Goal: Information Seeking & Learning: Find specific fact

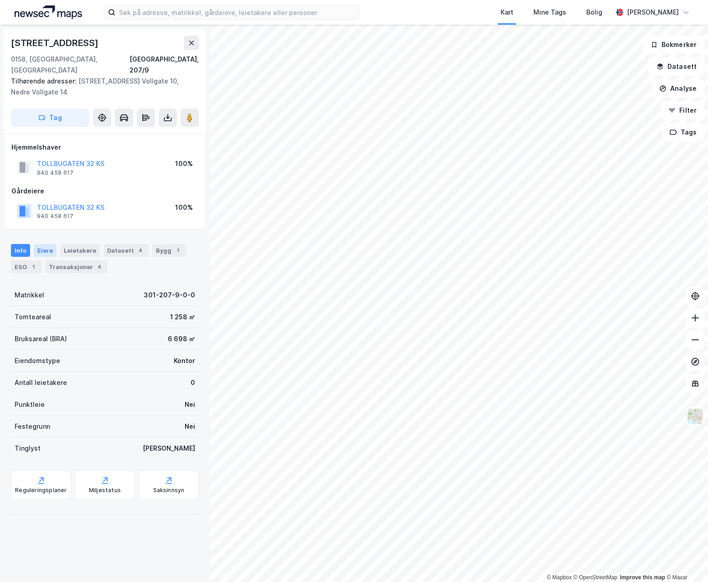
click at [37, 244] on div "Eiere" at bounding box center [45, 250] width 23 height 13
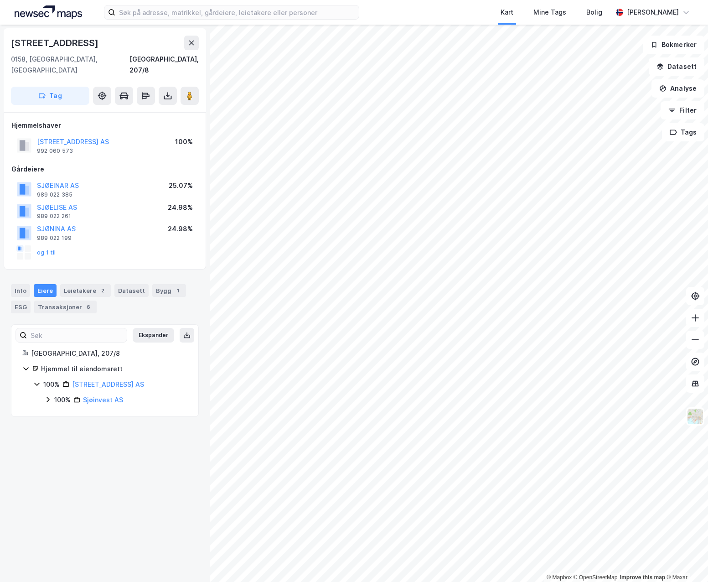
click at [49, 278] on icon at bounding box center [48, 399] width 3 height 5
click at [64, 278] on div "100% Sjøinvest Holding AS" at bounding box center [121, 415] width 132 height 11
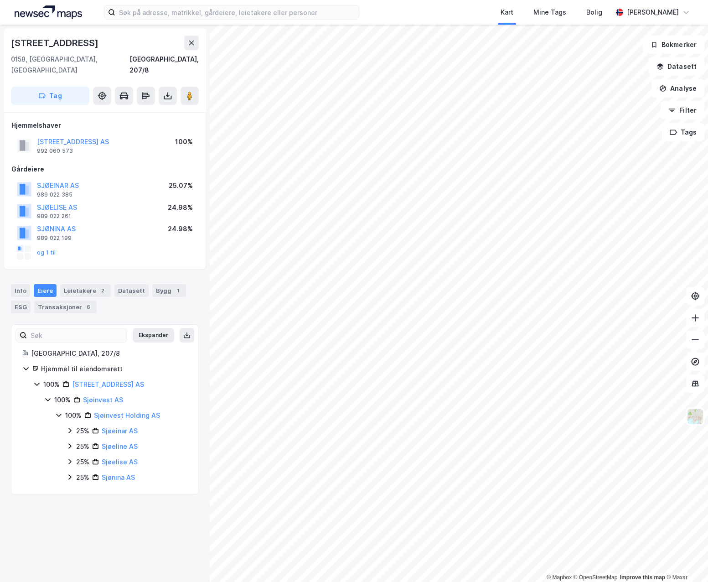
click at [69, 278] on icon at bounding box center [69, 430] width 7 height 7
click at [70, 278] on div "25% Sjøeline AS" at bounding box center [126, 446] width 121 height 11
click at [72, 278] on div "25% Sjøeinar AS 25% Sjøeline AS 25% Sjøelise AS 25% Sjønina AS" at bounding box center [126, 453] width 121 height 57
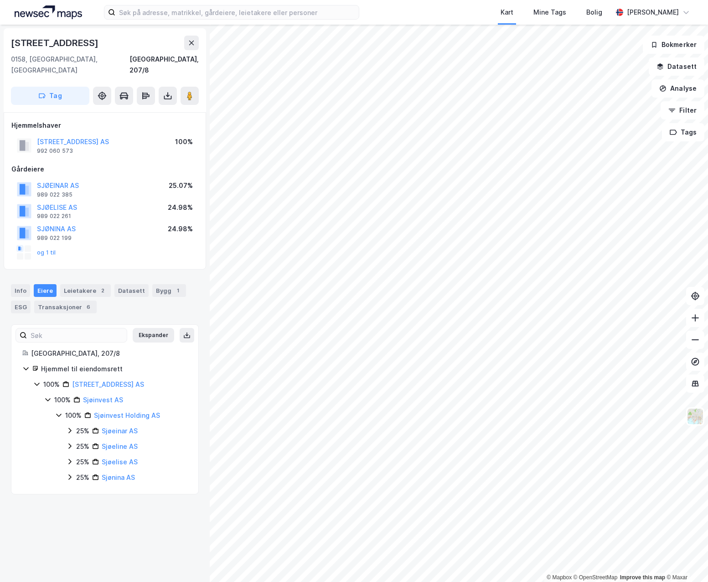
click at [73, 278] on div "25% Sjøelise AS" at bounding box center [126, 461] width 121 height 11
click at [74, 278] on div "25% Sjøelise AS" at bounding box center [126, 461] width 121 height 11
click at [73, 278] on icon at bounding box center [69, 476] width 7 height 7
click at [67, 278] on icon at bounding box center [69, 476] width 7 height 7
